Goal: Task Accomplishment & Management: Manage account settings

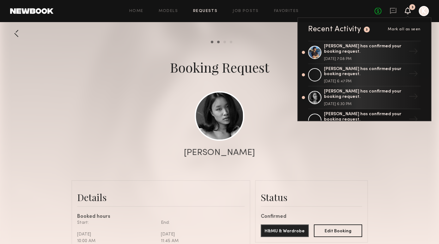
scroll to position [359, 0]
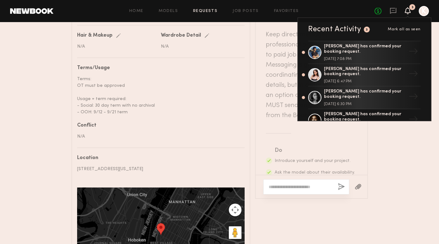
click at [285, 159] on div "Messages Keep direct messages professional and related only to paid job opportu…" at bounding box center [311, 133] width 113 height 311
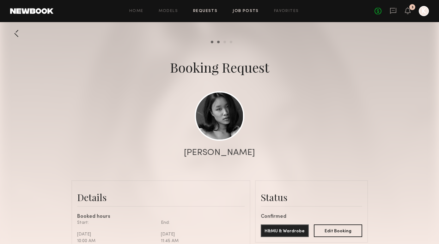
scroll to position [0, 0]
click at [213, 12] on link "Requests" at bounding box center [205, 11] width 24 height 4
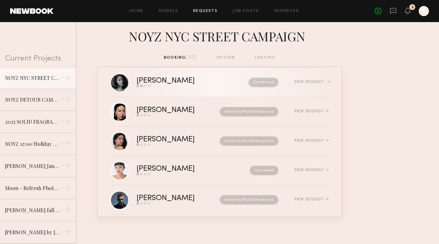
scroll to position [14, 0]
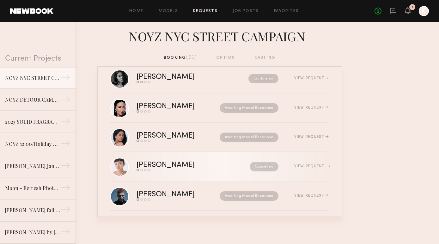
click at [318, 164] on div "[PERSON_NAME] Send request Model response Review hours worked Pay model Cancell…" at bounding box center [233, 167] width 193 height 10
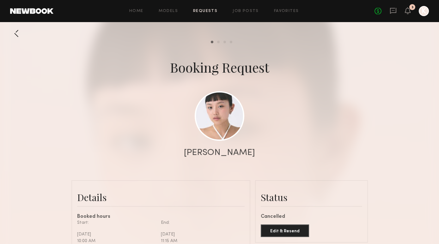
click at [425, 17] on header "Home Models Requests Job Posts Favorites Sign Out No fees up to $5,000 3 K" at bounding box center [219, 11] width 439 height 22
click at [207, 11] on link "Requests" at bounding box center [205, 11] width 24 height 4
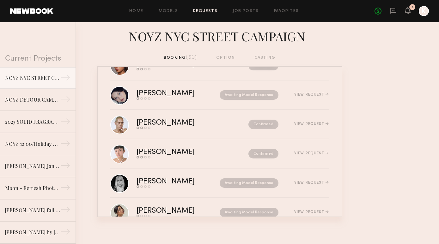
scroll to position [1286, 0]
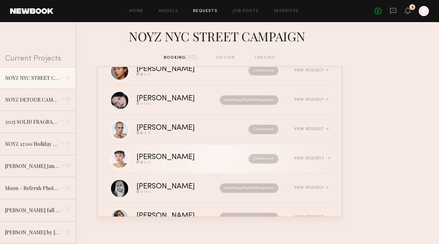
click at [201, 167] on link "[PERSON_NAME] Send request Model response Review hours worked Pay model Confirm…" at bounding box center [219, 159] width 219 height 29
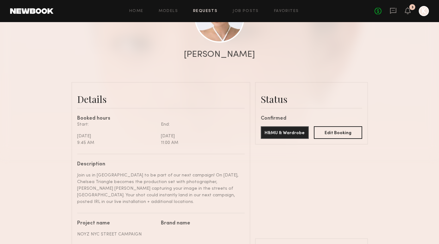
click at [360, 93] on div "Status" at bounding box center [312, 99] width 102 height 13
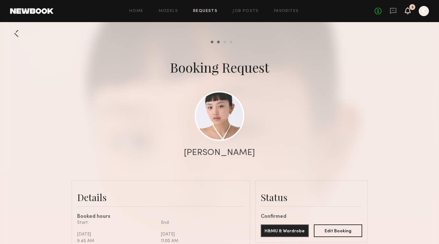
click at [410, 12] on icon at bounding box center [407, 10] width 5 height 4
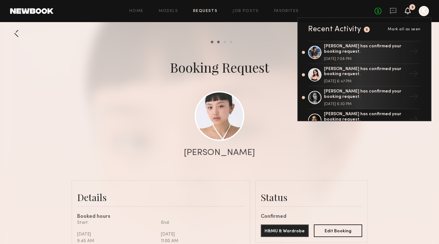
click at [206, 13] on link "Requests" at bounding box center [205, 11] width 24 height 4
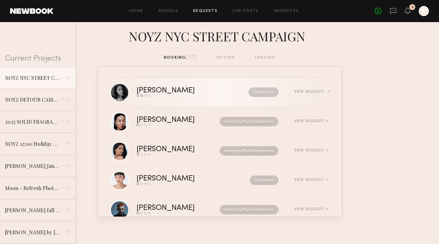
click at [196, 96] on div "Send request Model response Review hours worked Pay model" at bounding box center [179, 96] width 85 height 3
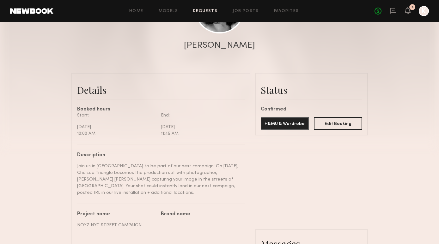
scroll to position [106, 0]
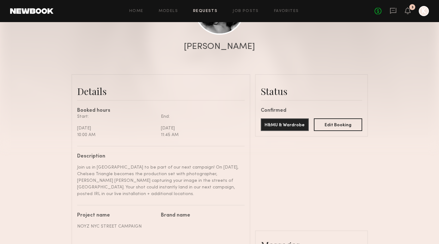
click at [209, 10] on link "Requests" at bounding box center [205, 11] width 24 height 4
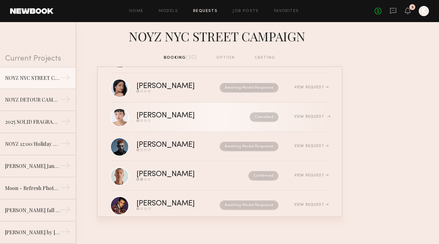
scroll to position [64, 0]
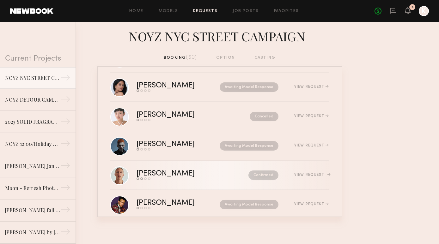
click at [175, 176] on div "[PERSON_NAME]" at bounding box center [179, 173] width 85 height 7
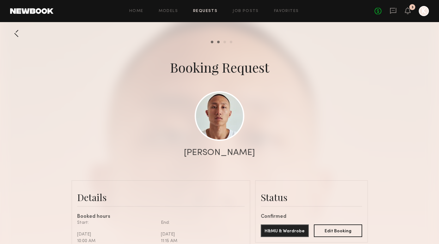
click at [202, 12] on link "Requests" at bounding box center [205, 11] width 24 height 4
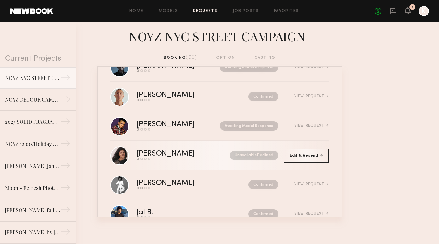
scroll to position [146, 0]
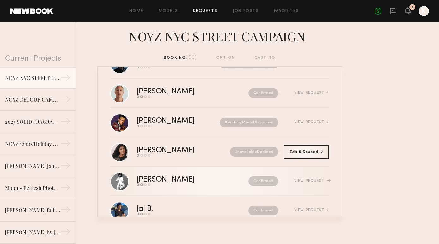
click at [194, 185] on div "Send request Model response Review hours worked Pay model" at bounding box center [179, 185] width 85 height 3
